Goal: Information Seeking & Learning: Learn about a topic

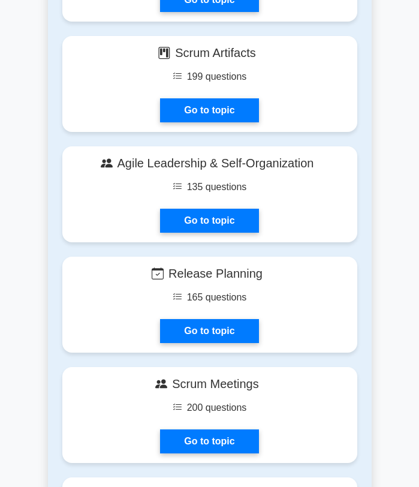
scroll to position [1116, 0]
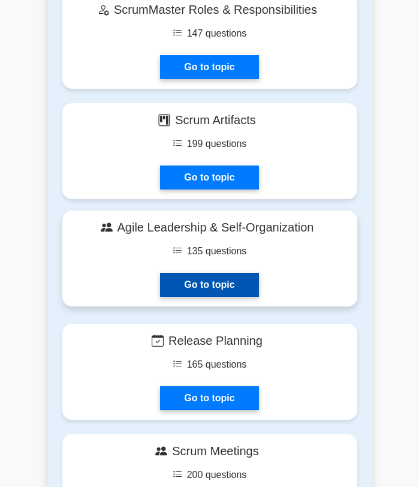
click at [236, 273] on link "Go to topic" at bounding box center [209, 285] width 98 height 24
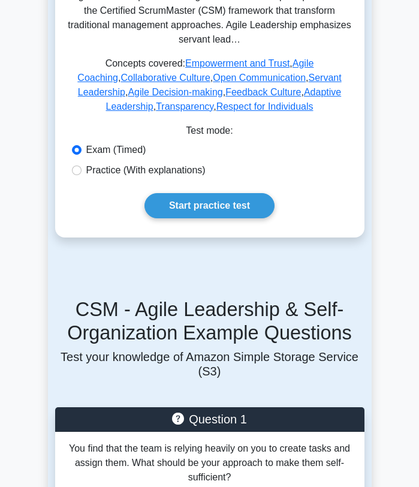
scroll to position [281, 0]
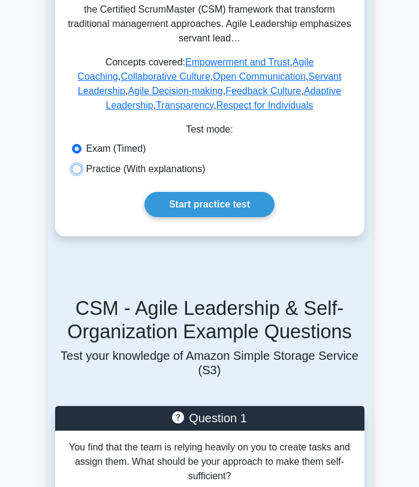
click at [79, 170] on input "Practice (With explanations)" at bounding box center [77, 169] width 10 height 10
radio input "true"
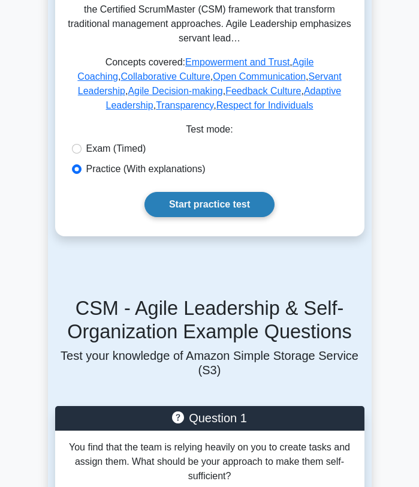
click at [192, 204] on link "Start practice test" at bounding box center [209, 204] width 130 height 25
